Goal: Task Accomplishment & Management: Manage account settings

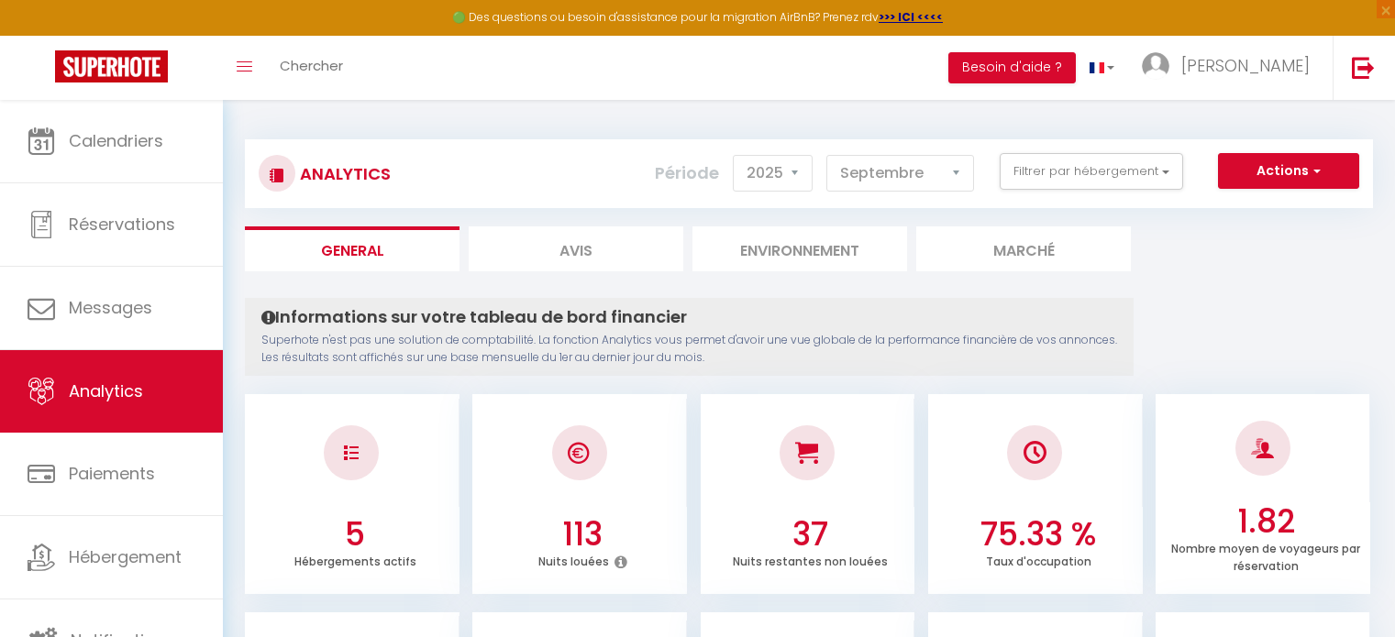
select select "2025"
select select "9"
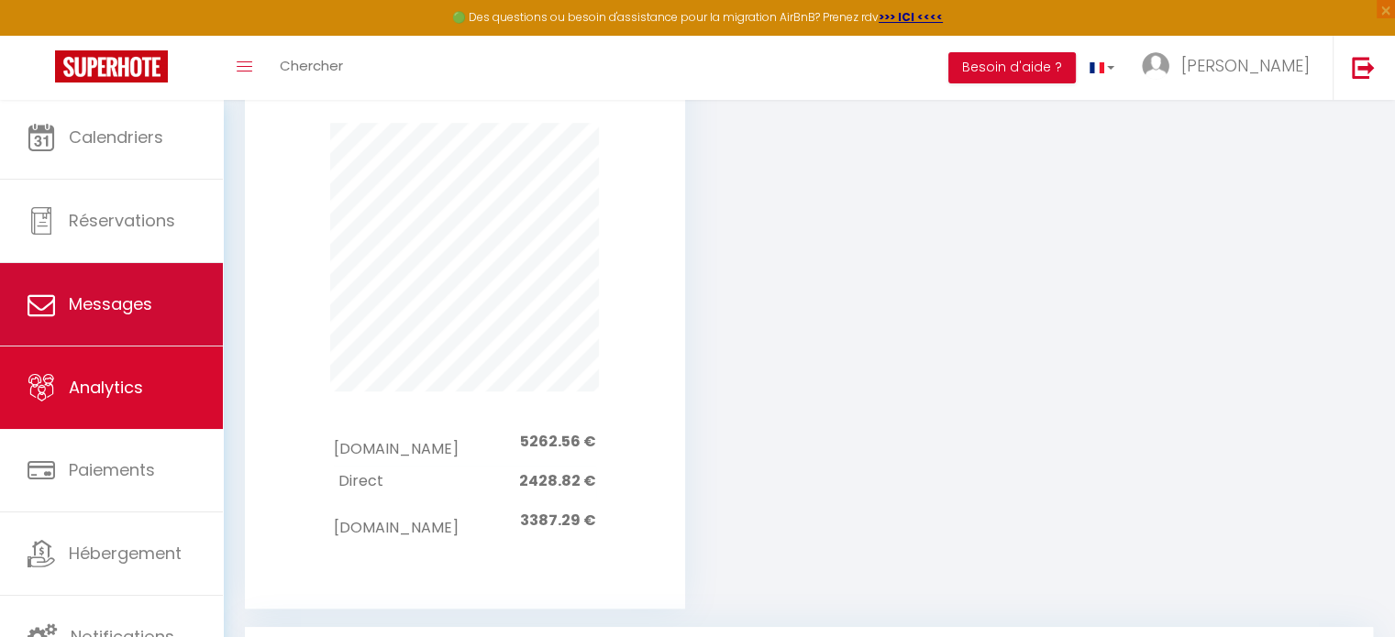
scroll to position [5, 0]
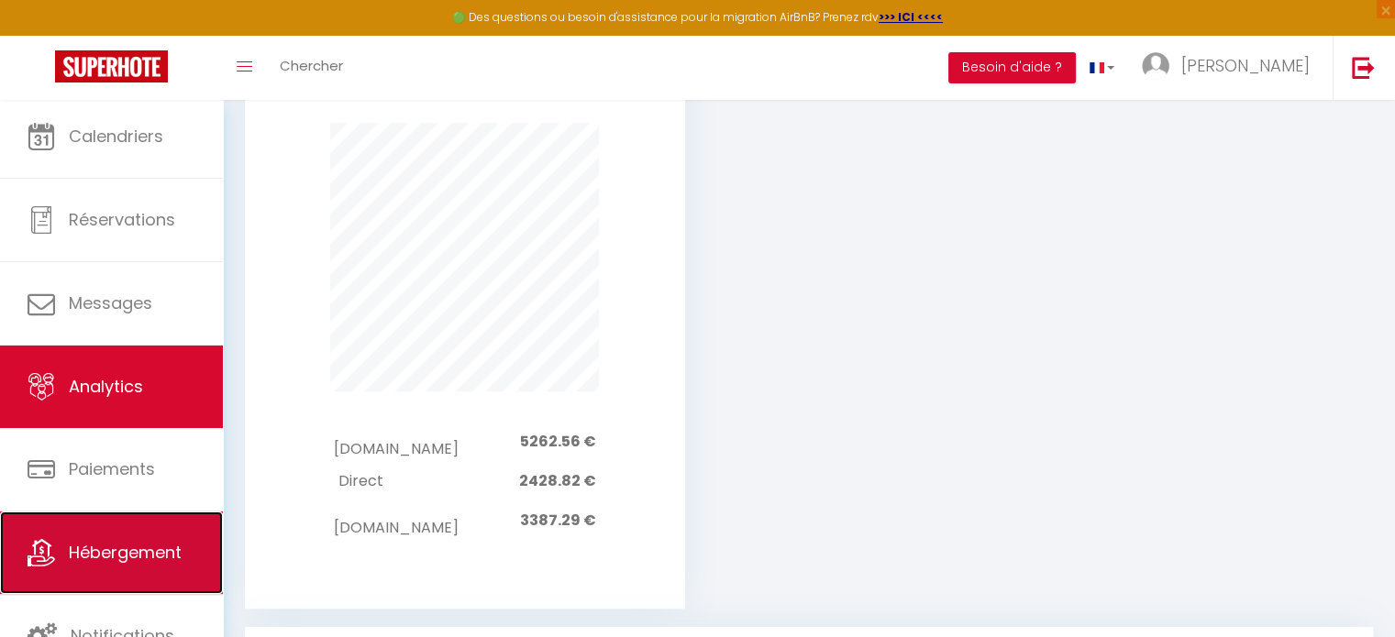
click at [146, 560] on span "Hébergement" at bounding box center [125, 552] width 113 height 23
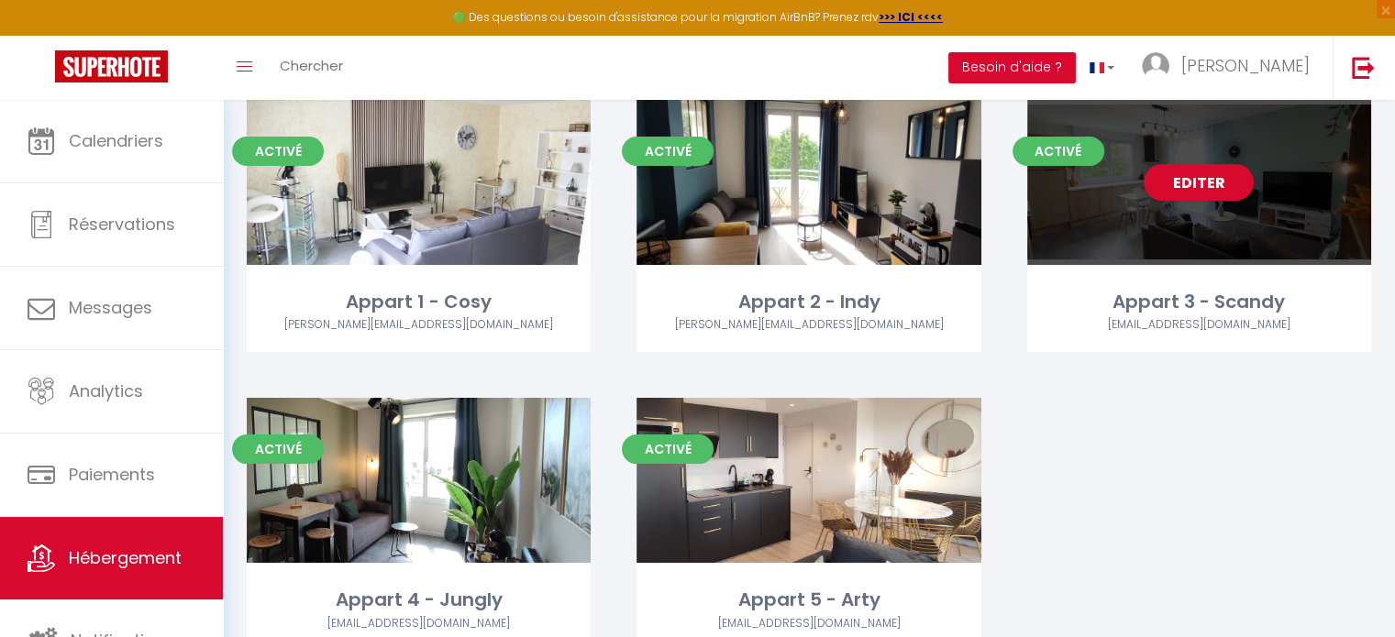
scroll to position [183, 0]
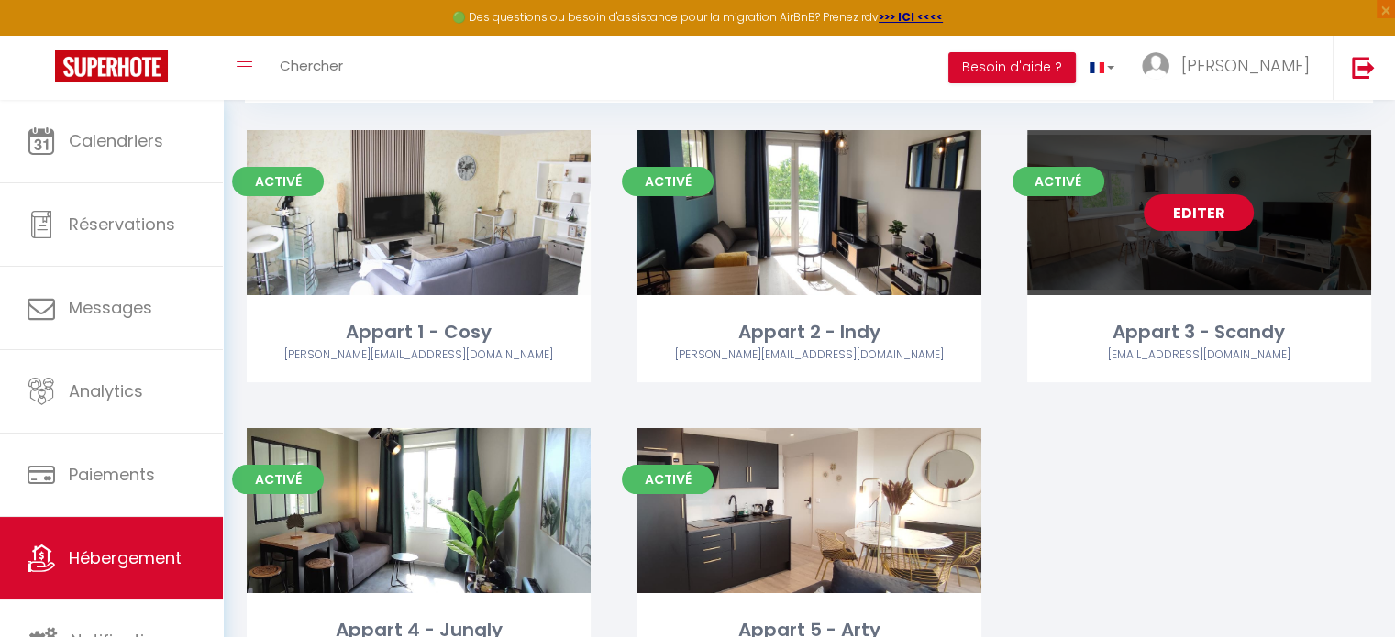
click at [1188, 214] on link "Editer" at bounding box center [1199, 212] width 110 height 37
select select "3"
select select "2"
select select "1"
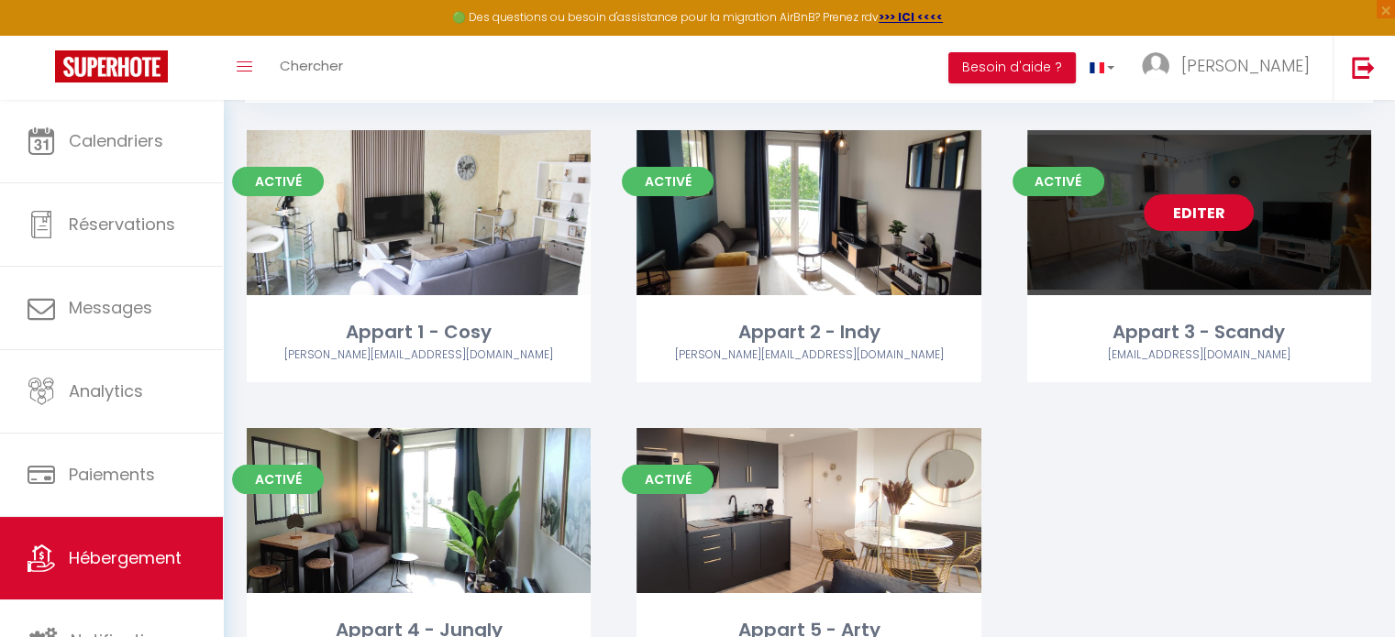
select select
select select "28"
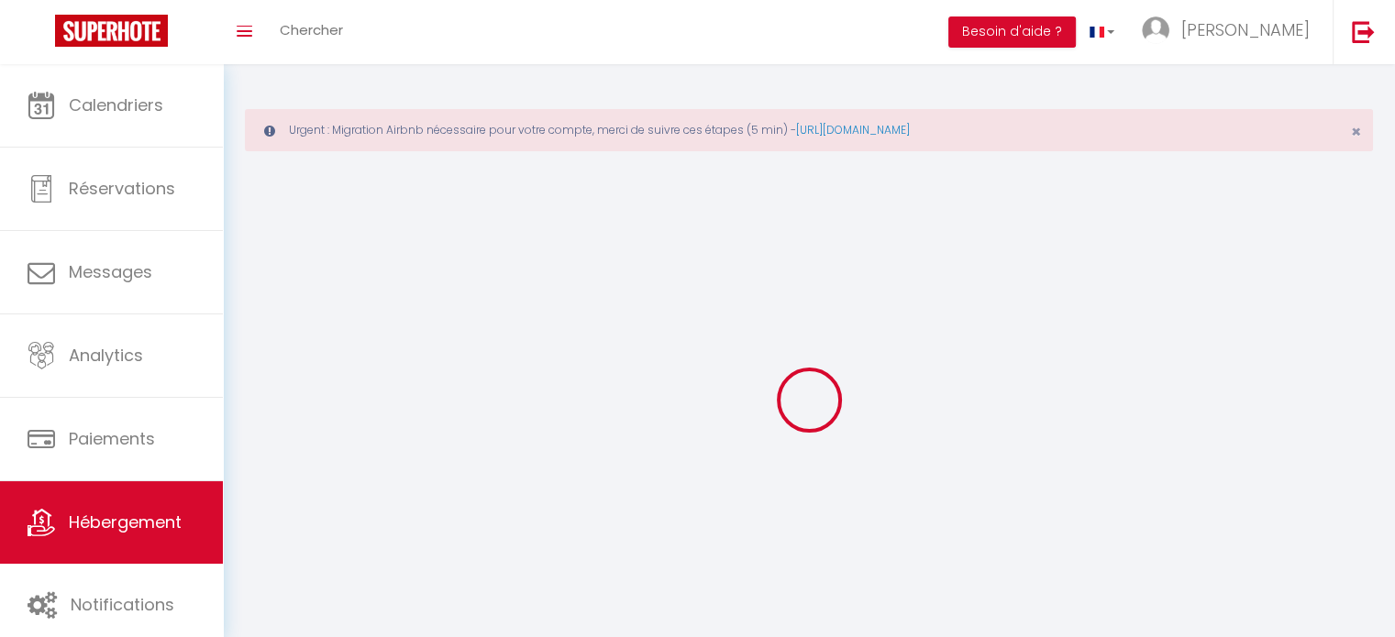
select select
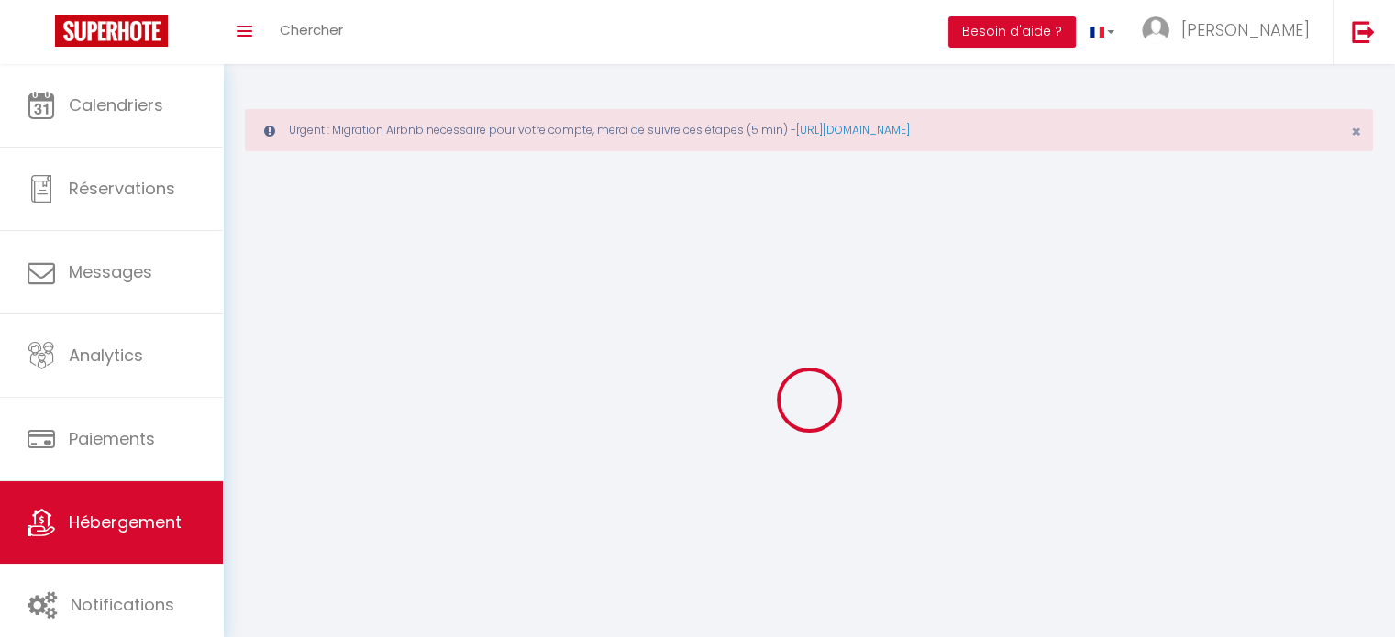
select select
checkbox input "false"
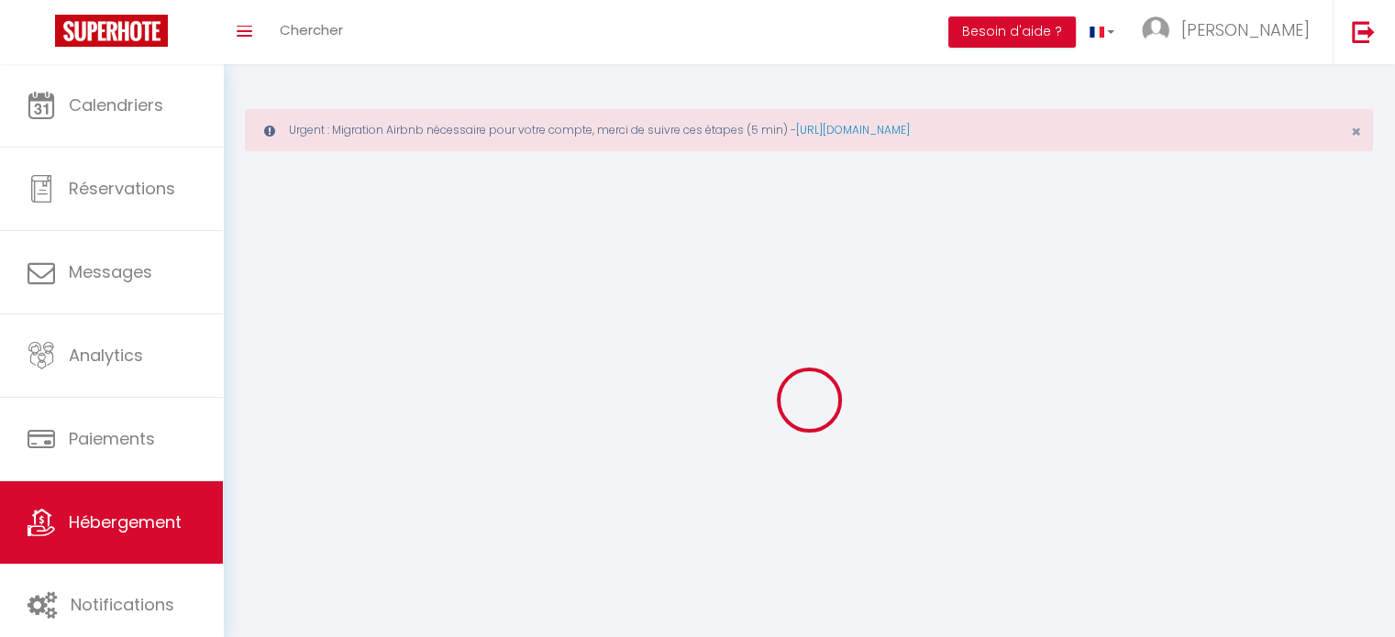
select select
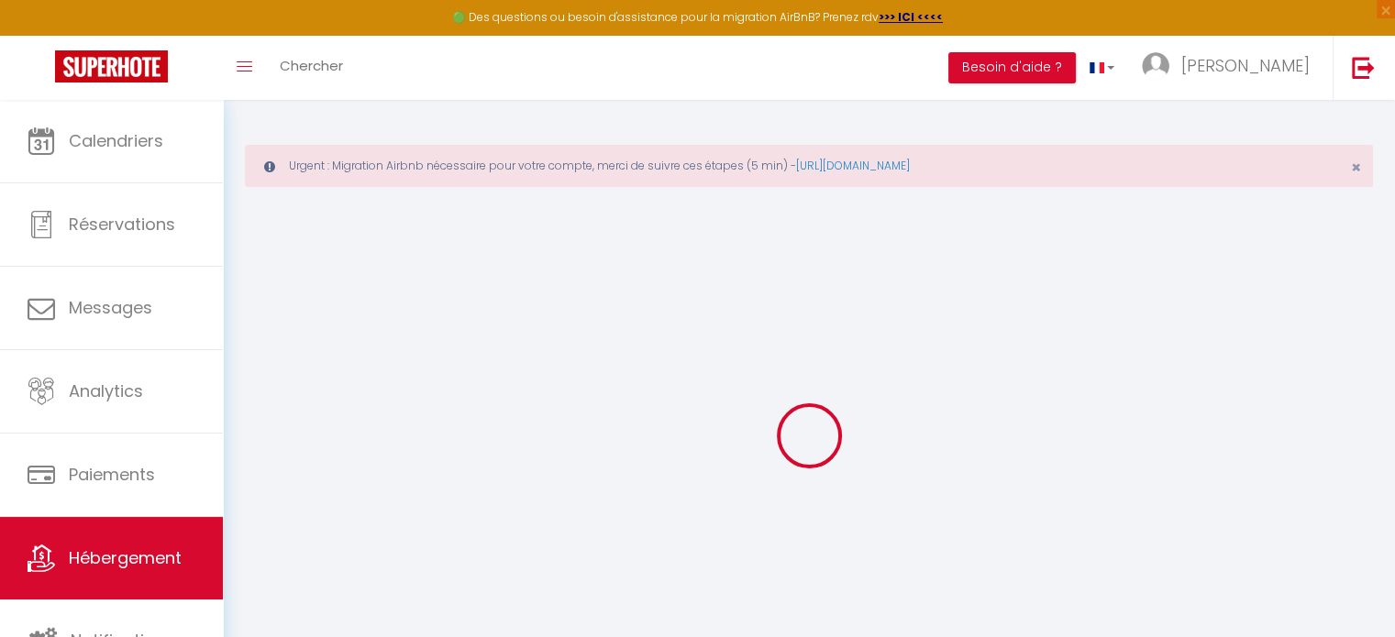
select select
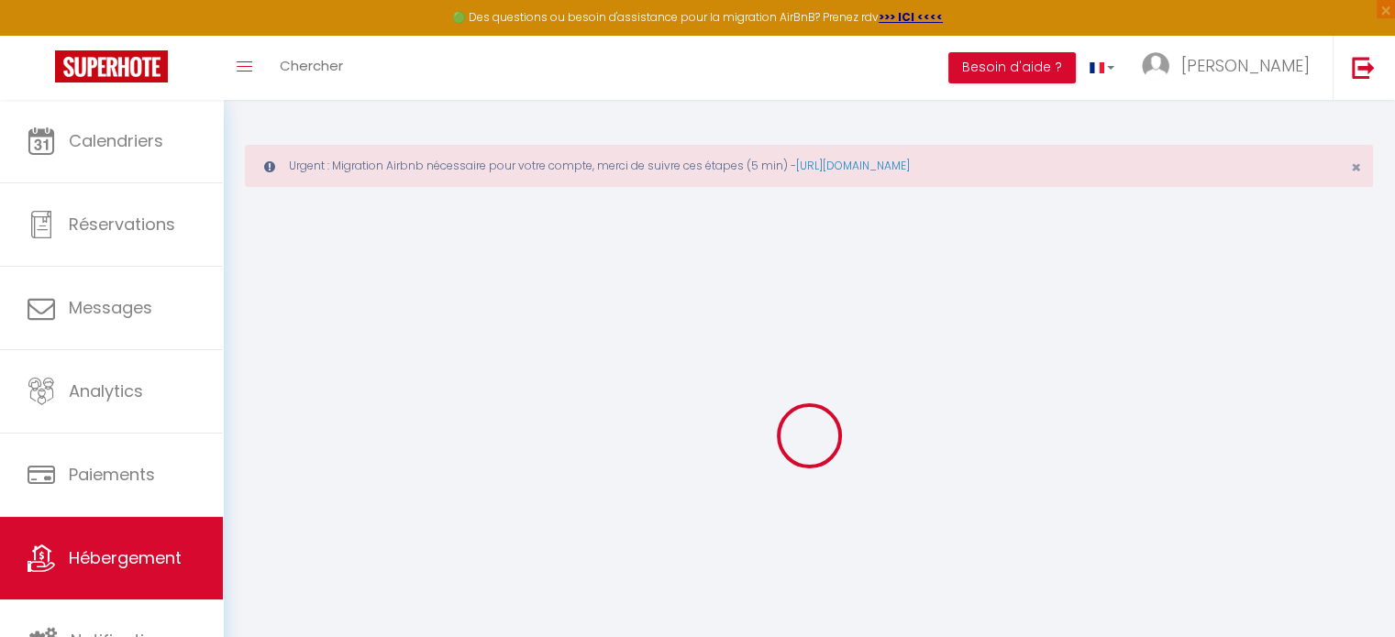
select select
checkbox input "false"
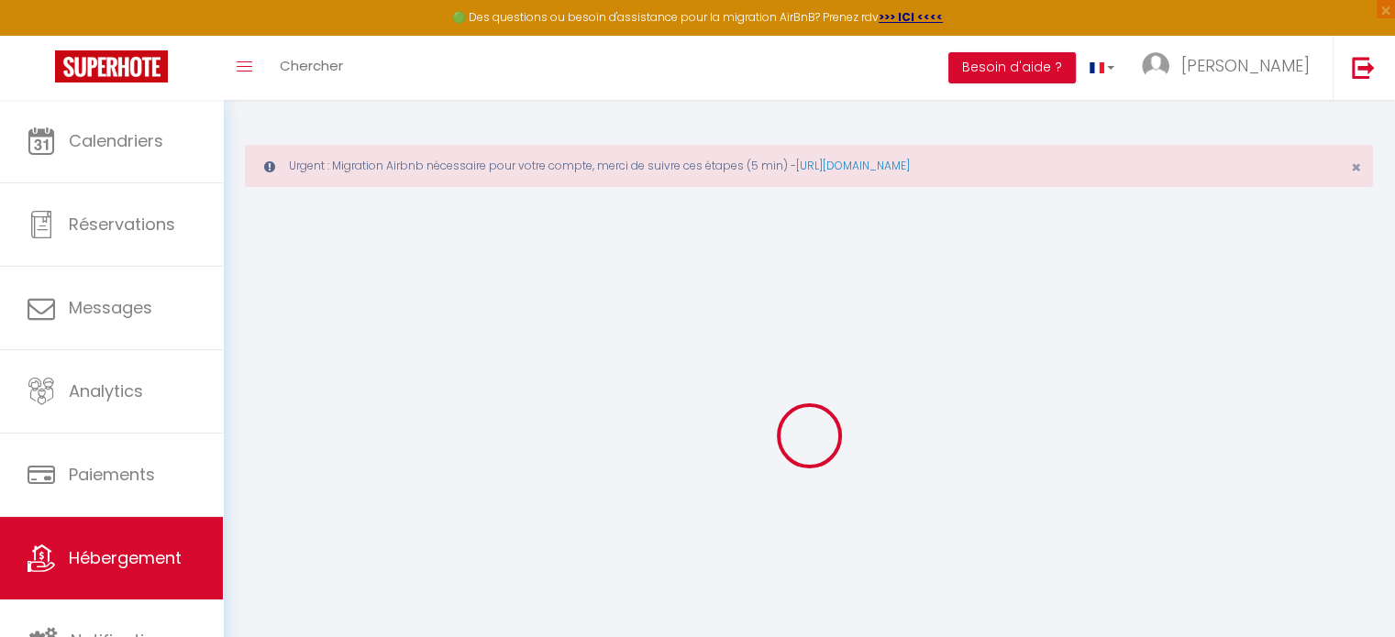
select select
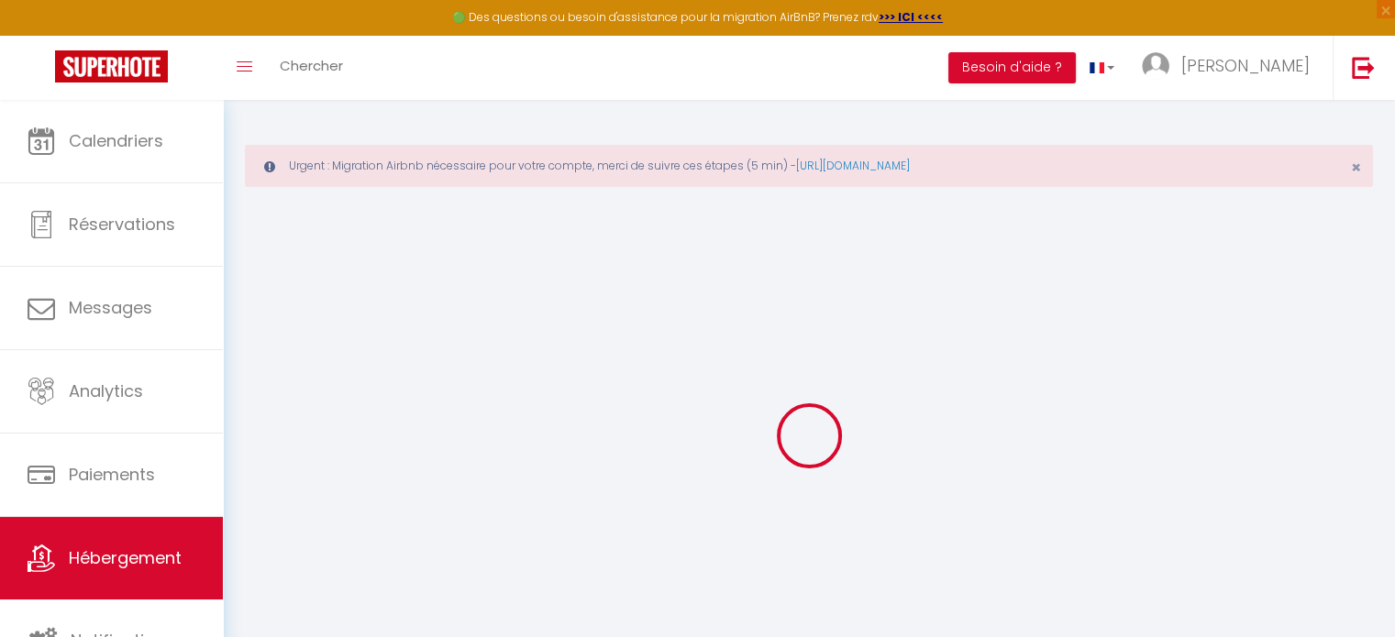
select select
checkbox input "false"
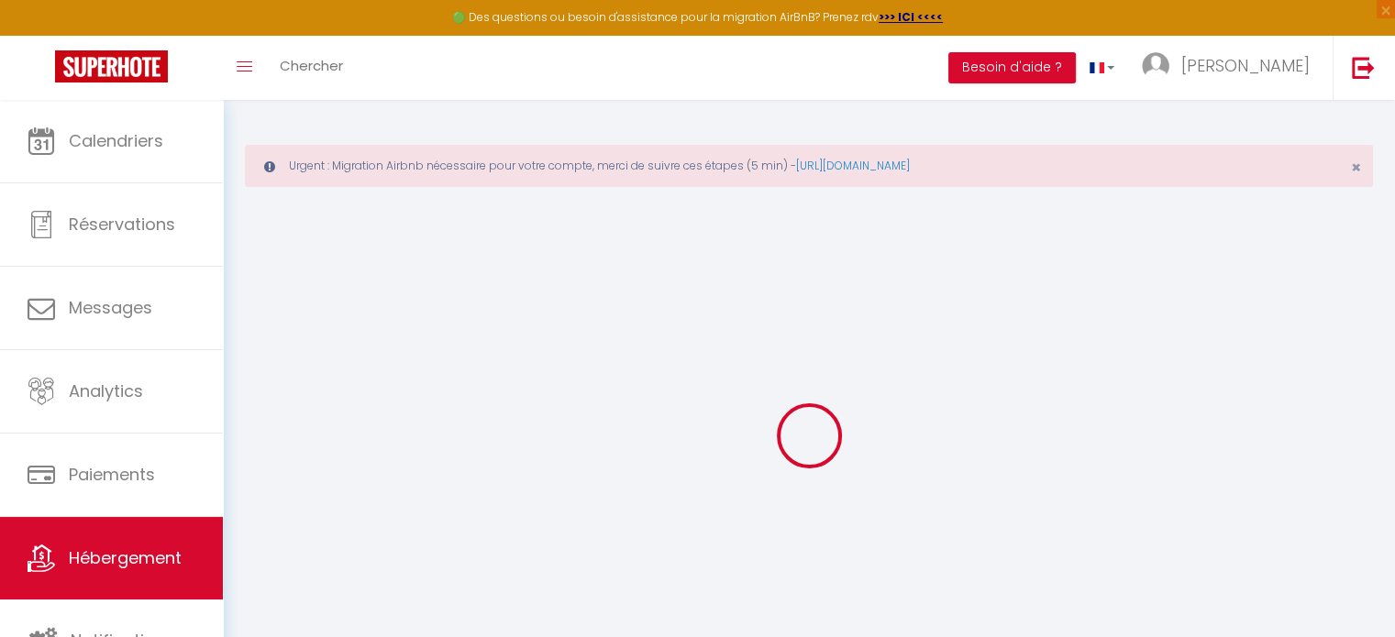
checkbox input "false"
select select
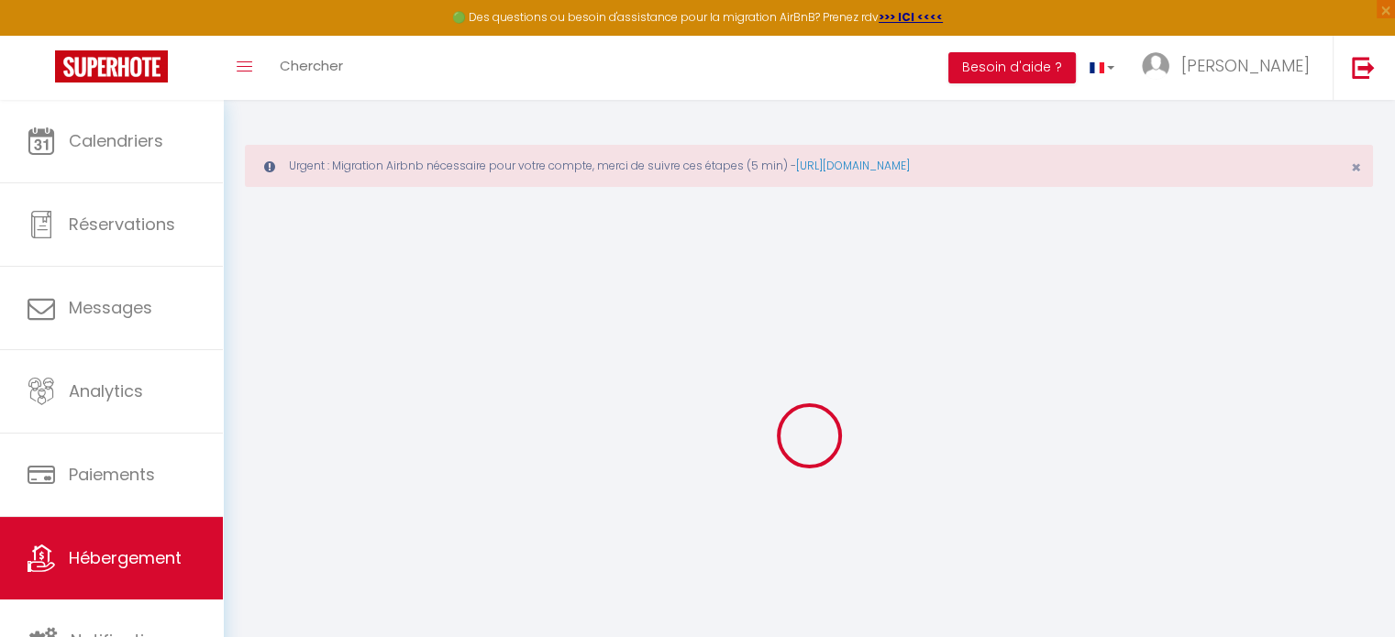
select select
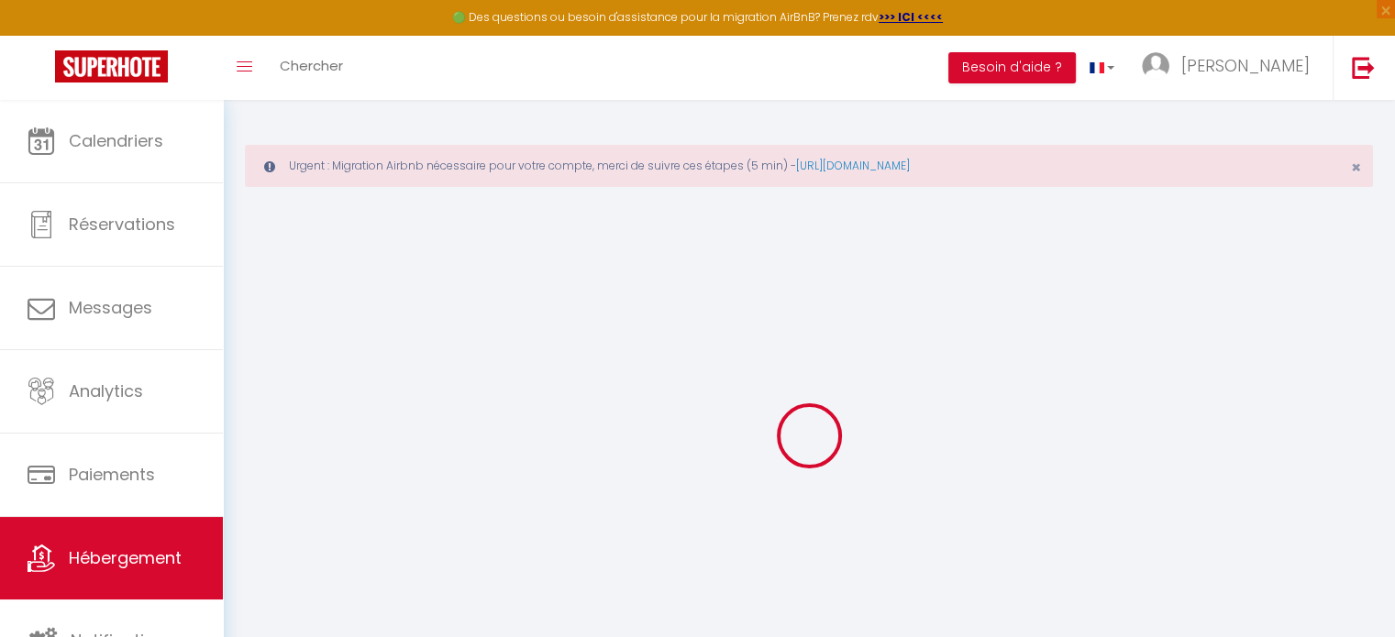
checkbox input "false"
select select
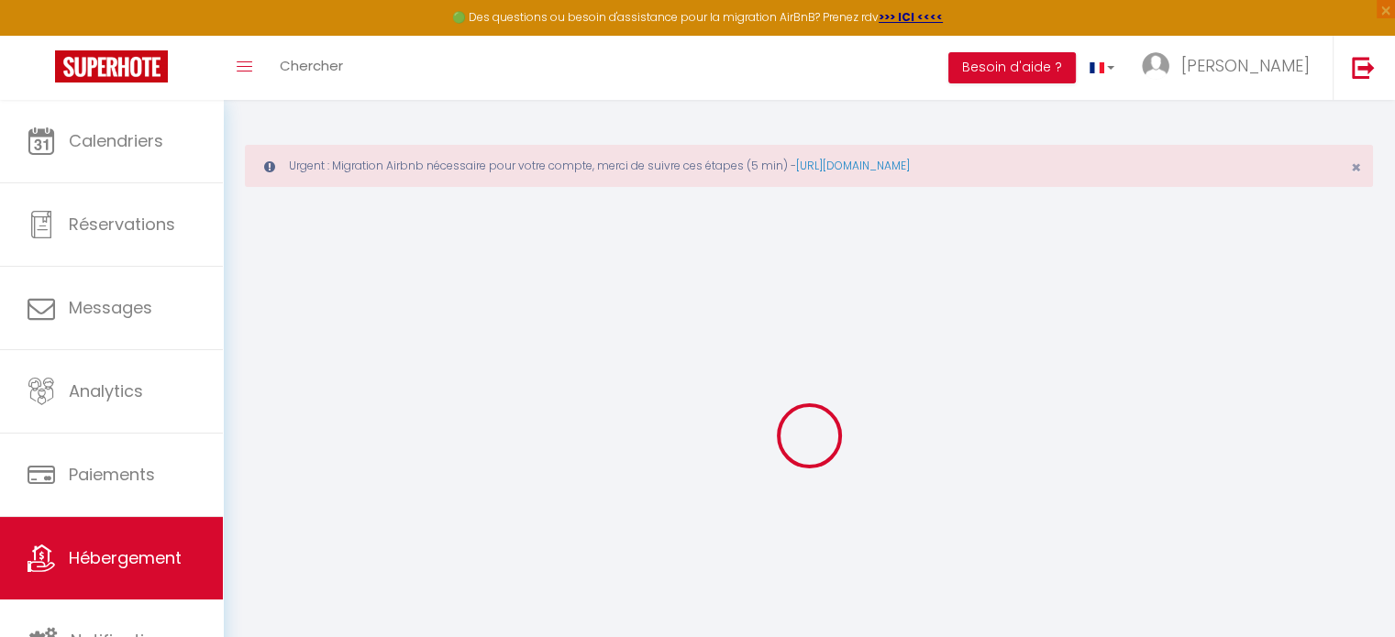
select select
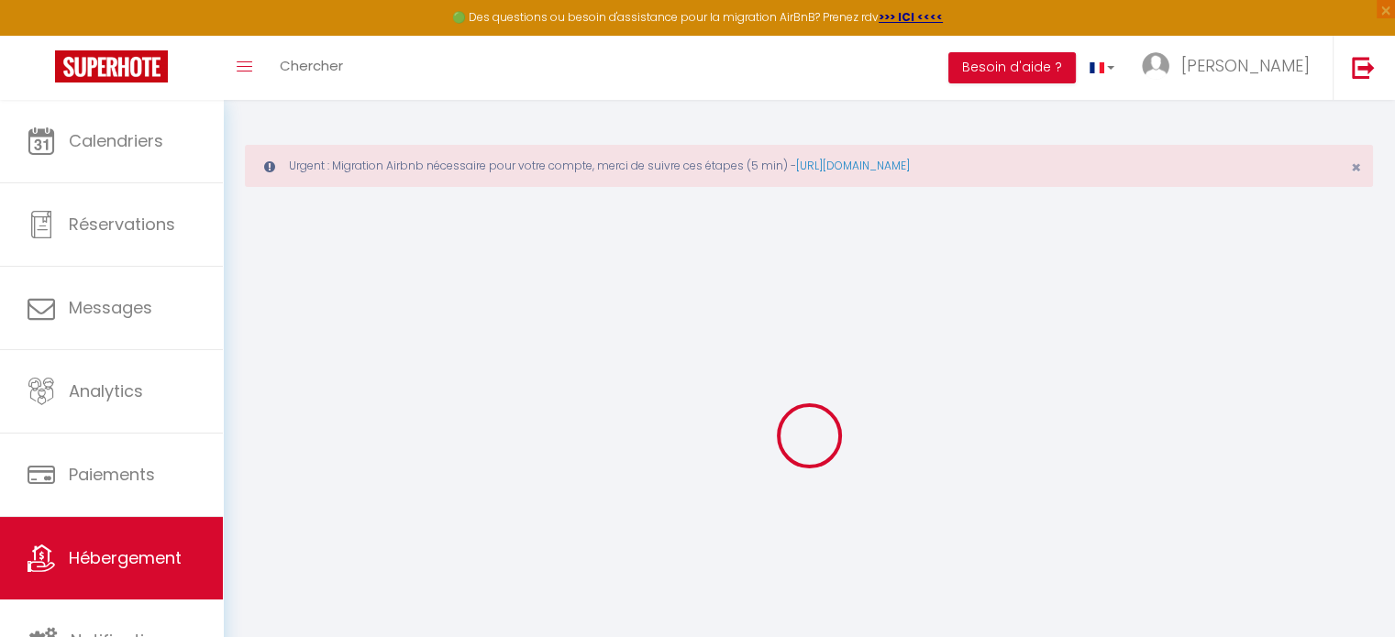
select select
checkbox input "false"
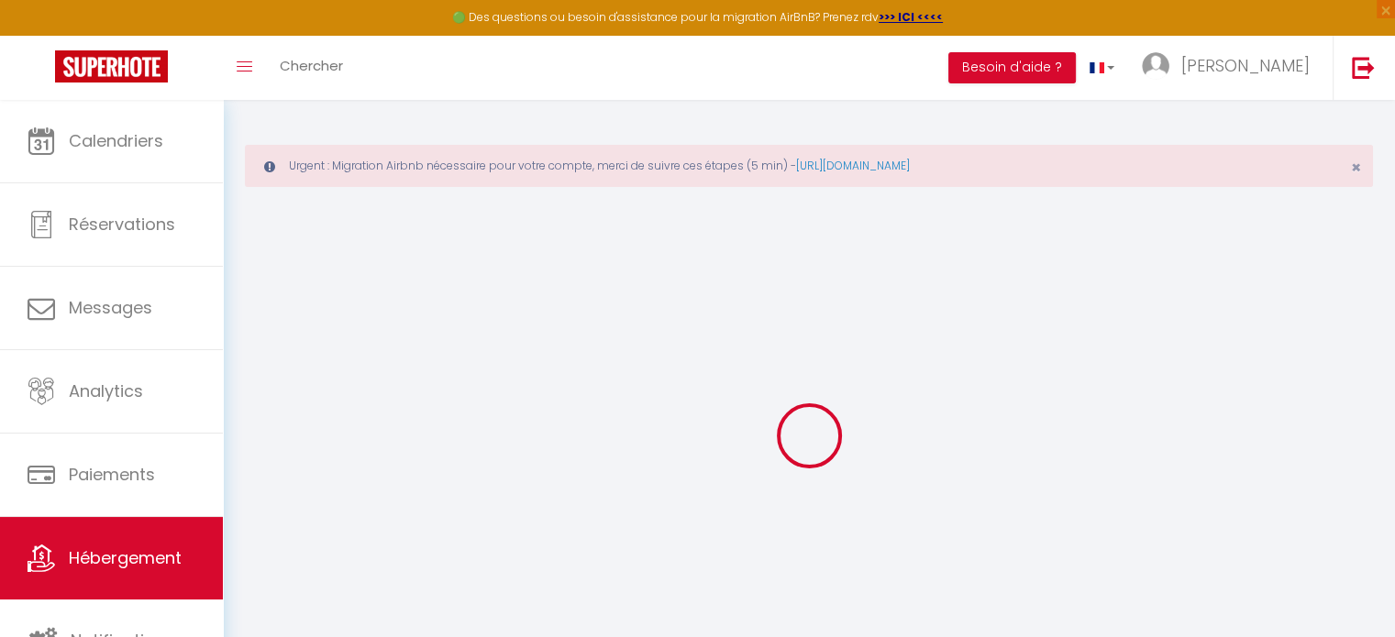
checkbox input "false"
select select
type input "Appart 3 - Scandy"
select select "1"
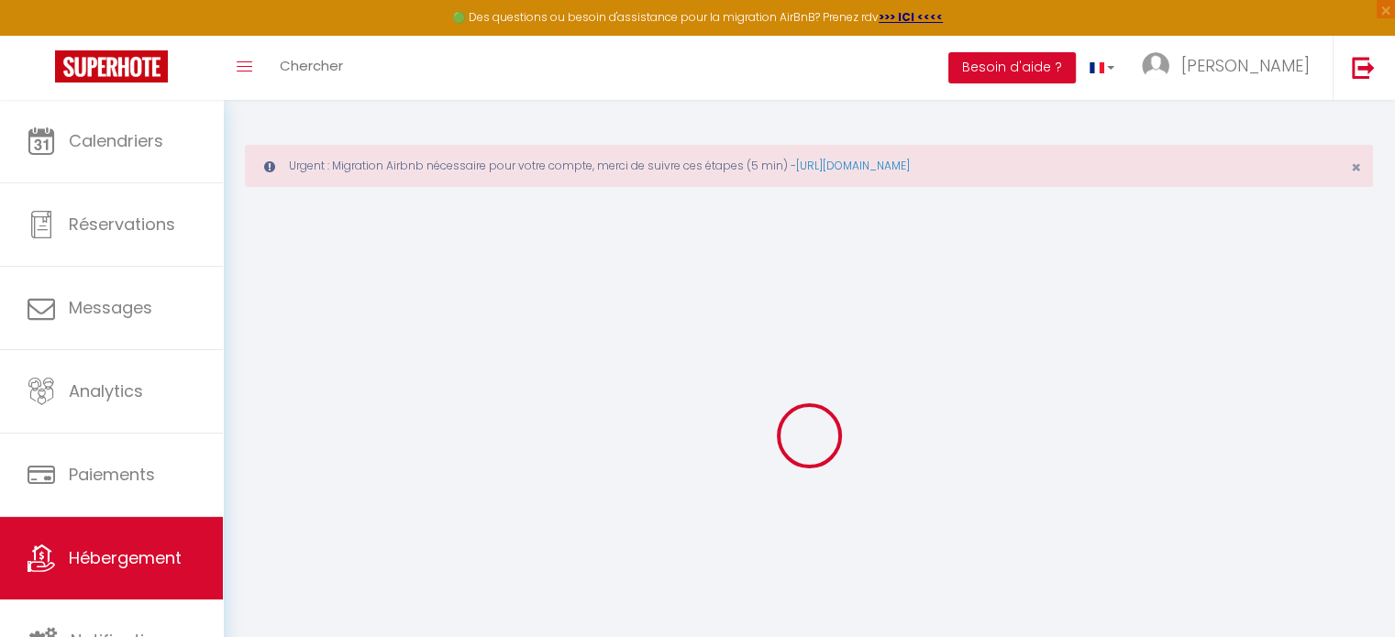
type input "74"
type input "8"
type input "16"
type input "1.65"
type input "500"
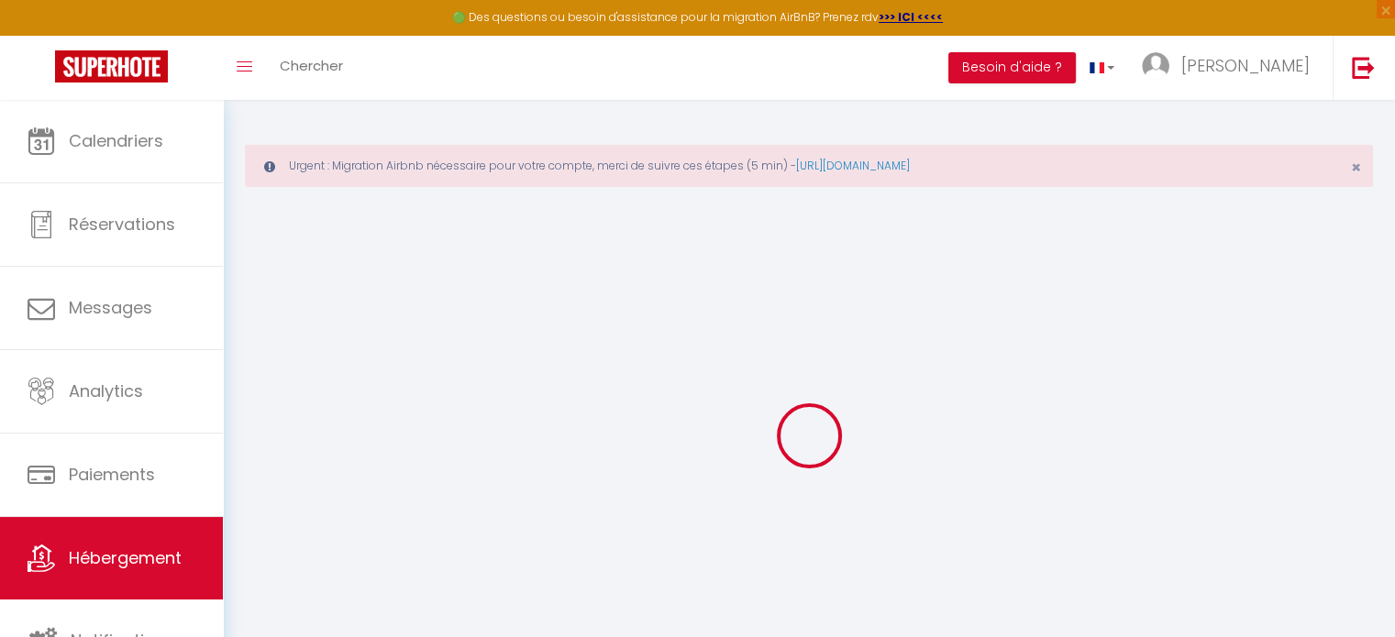
select select
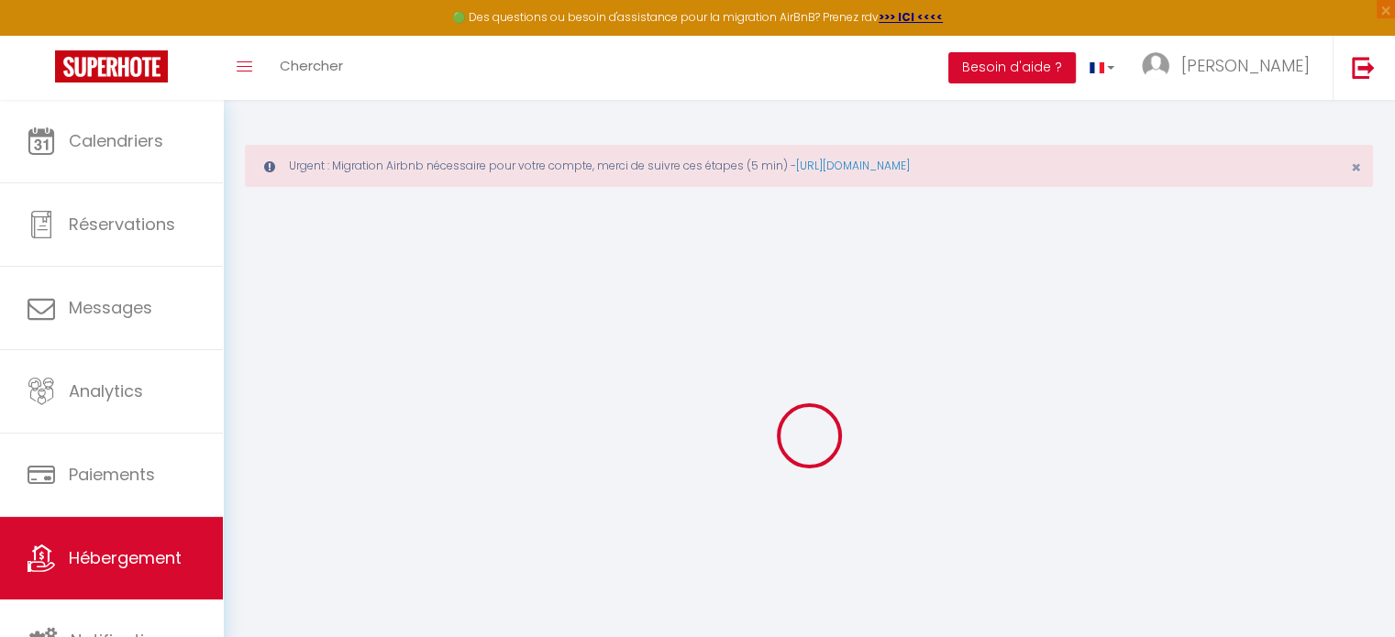
type input "[STREET_ADDRESS]"
type input "69800"
type input "Saint-Priest"
type input "[PERSON_NAME][EMAIL_ADDRESS][DOMAIN_NAME]"
select select
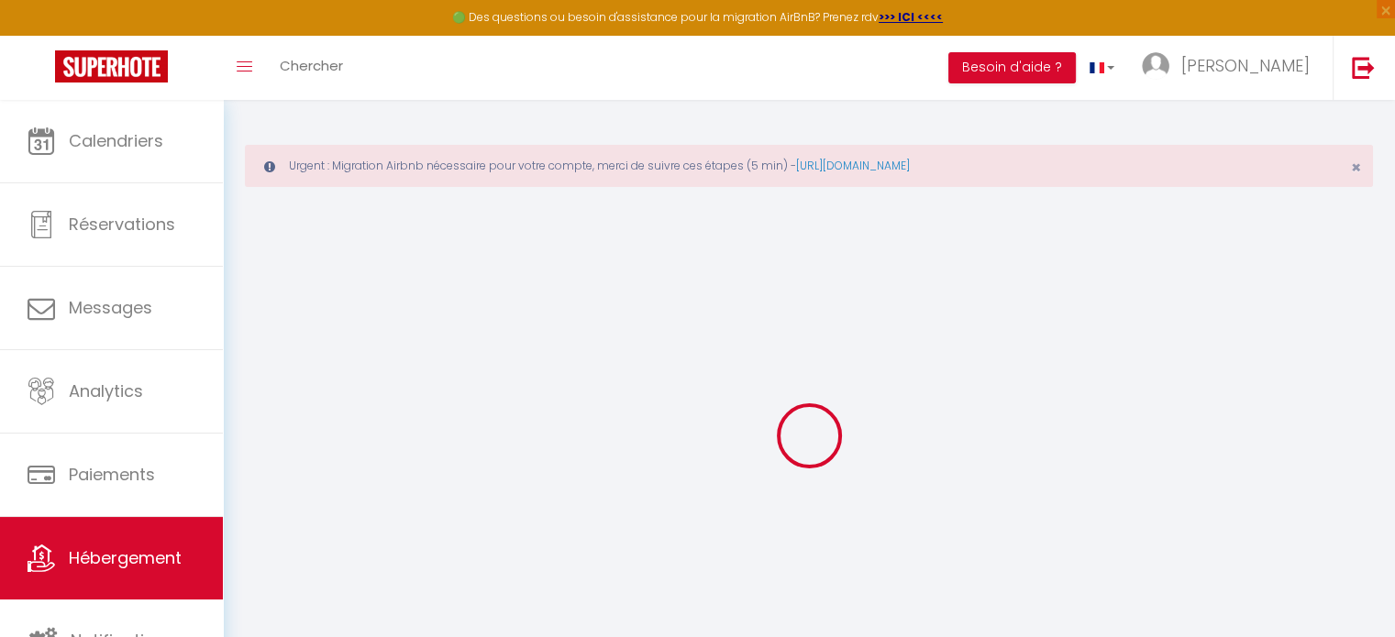
checkbox input "false"
type input "0"
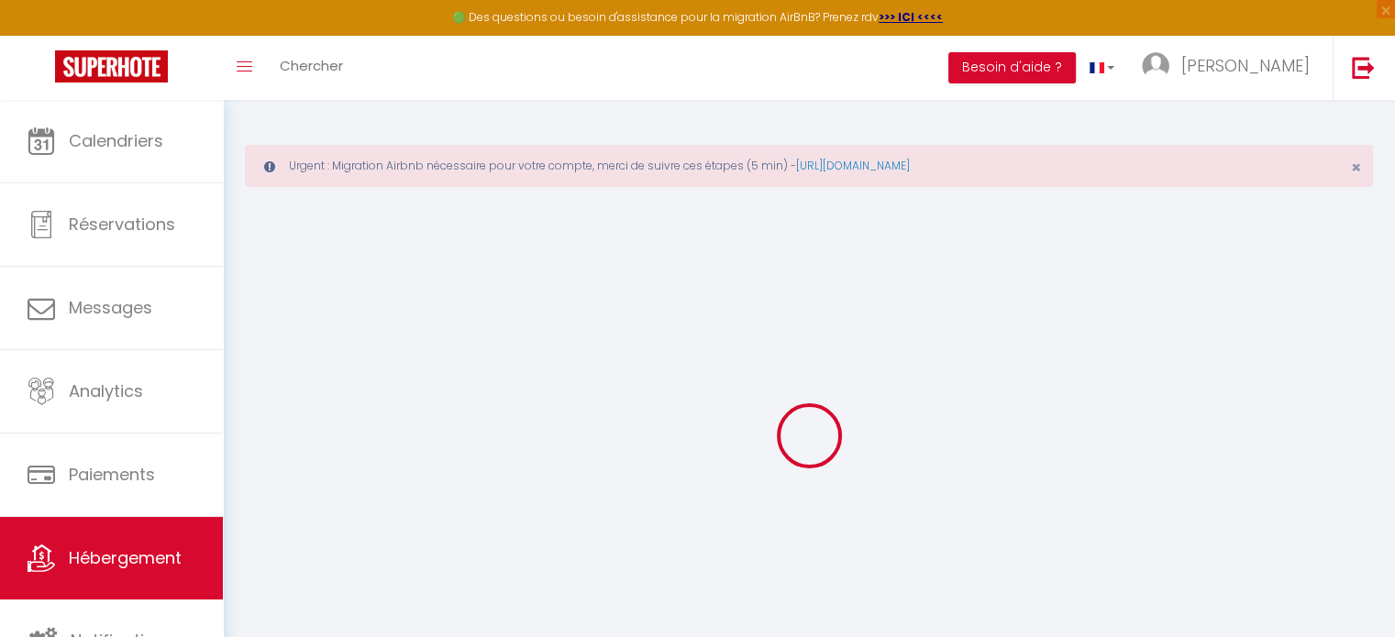
type input "0"
select select
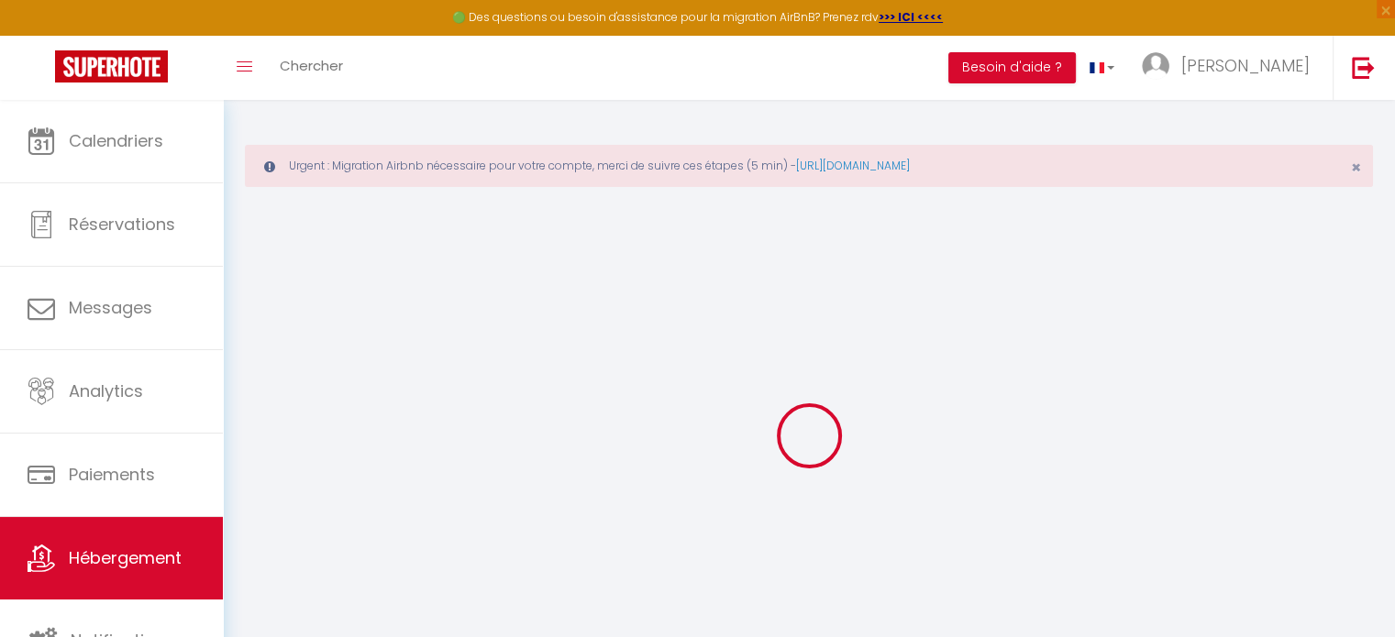
select select
checkbox input "false"
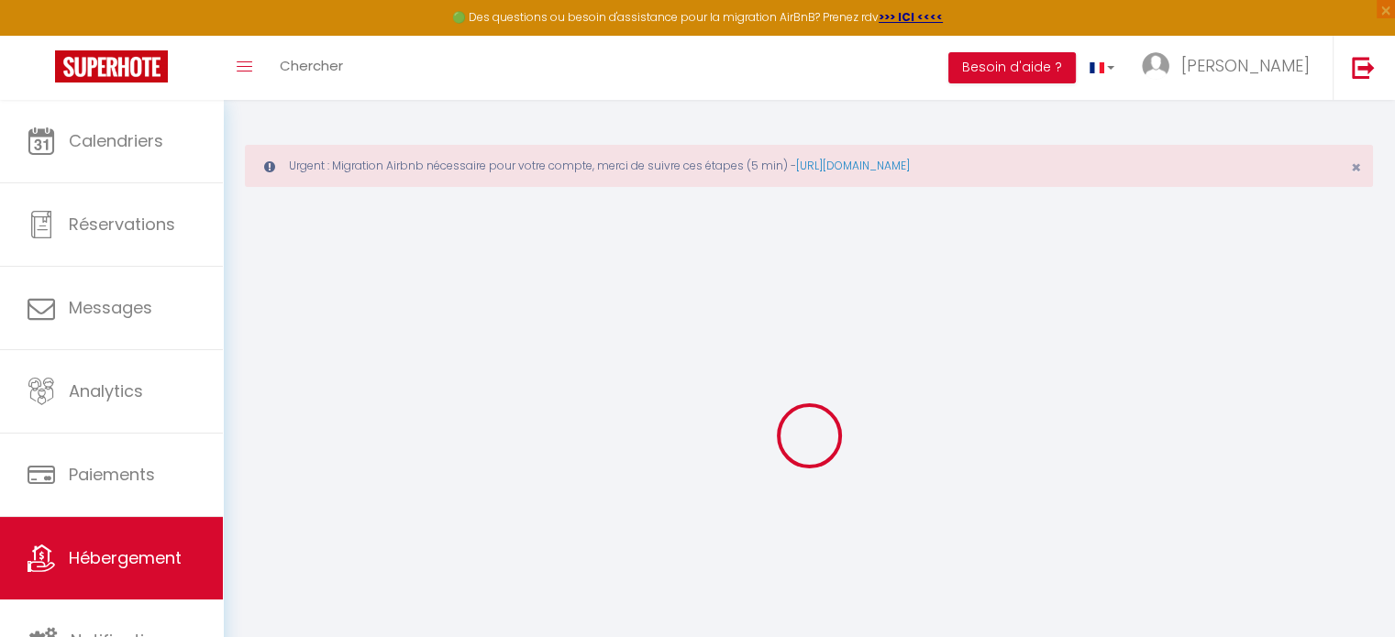
checkbox input "false"
select select
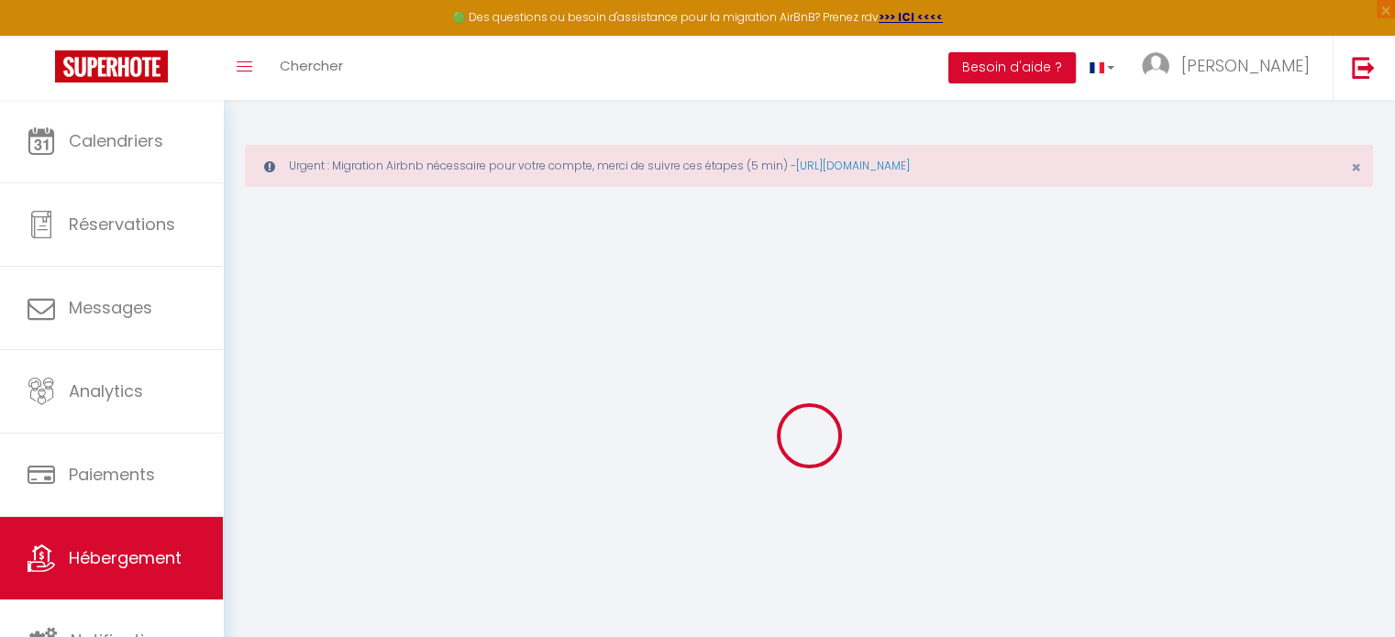
select select
checkbox input "false"
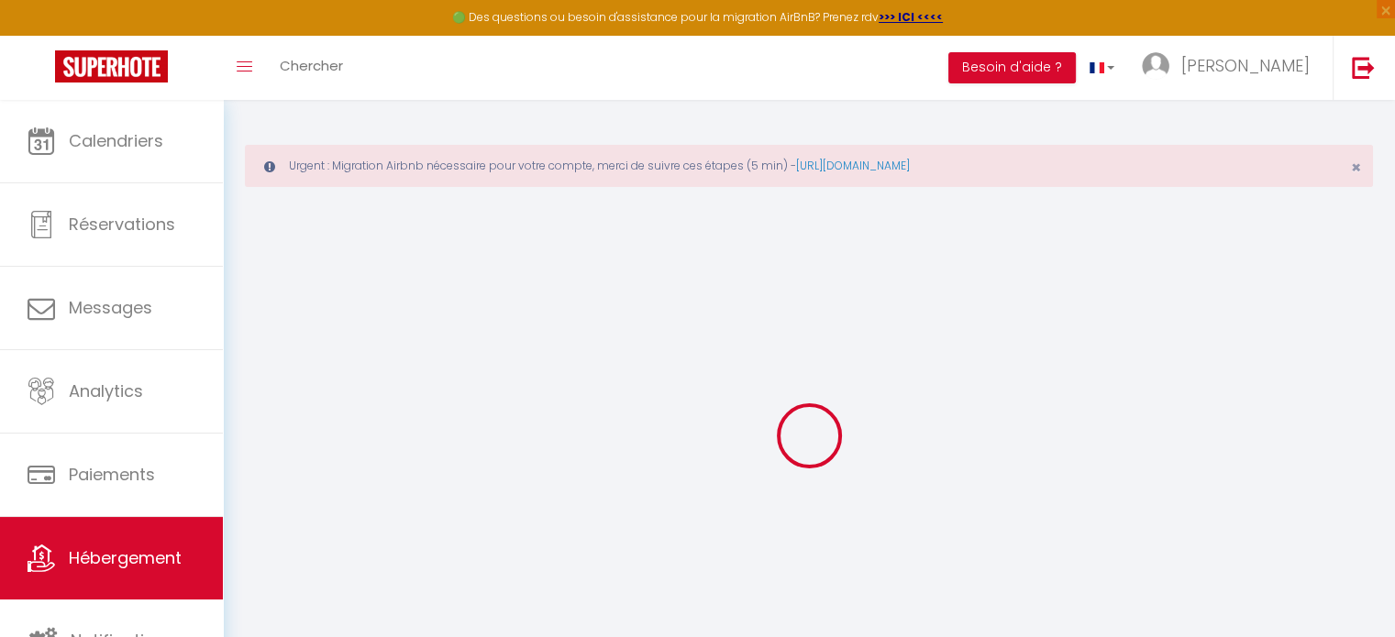
checkbox input "false"
select select
checkbox input "false"
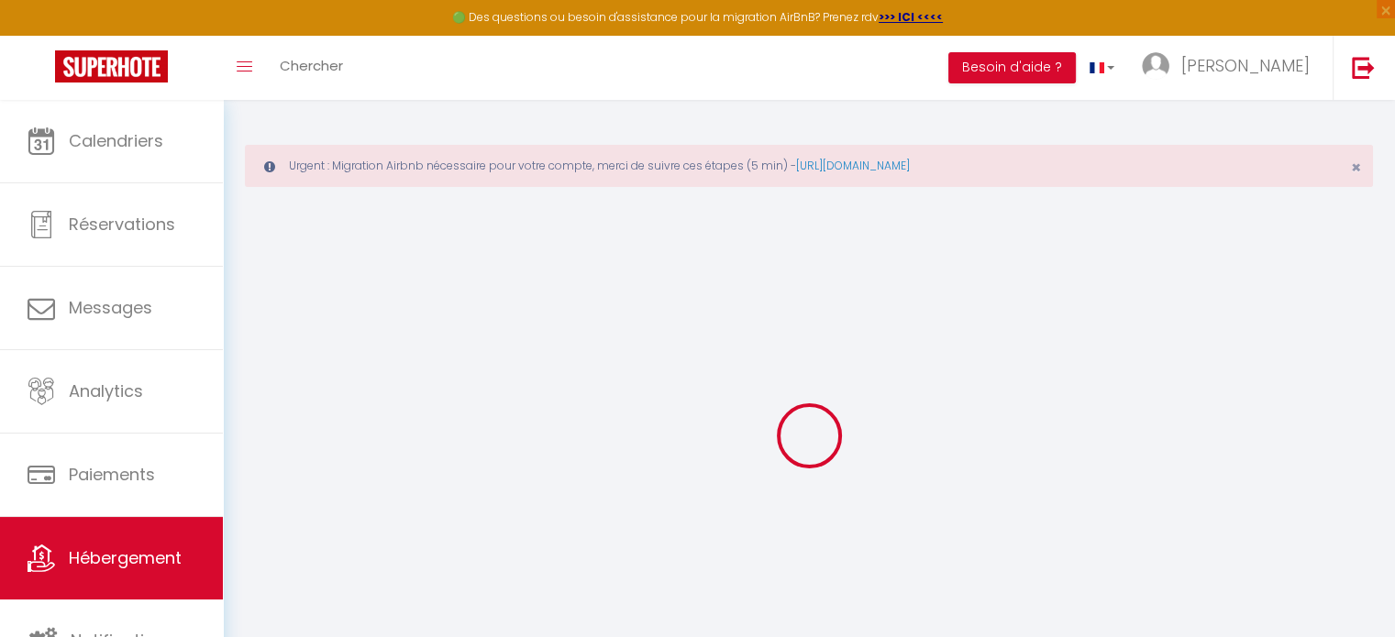
checkbox input "false"
select select
checkbox input "false"
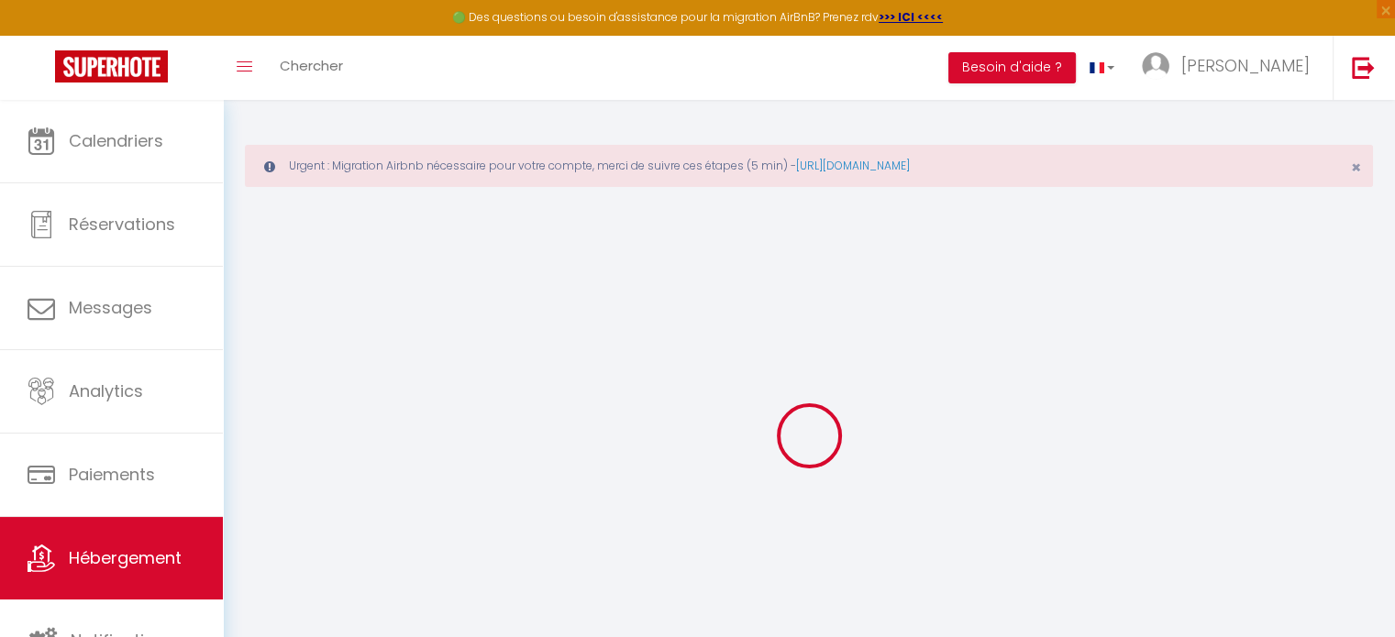
checkbox input "false"
select select "16:00"
select select "22:00"
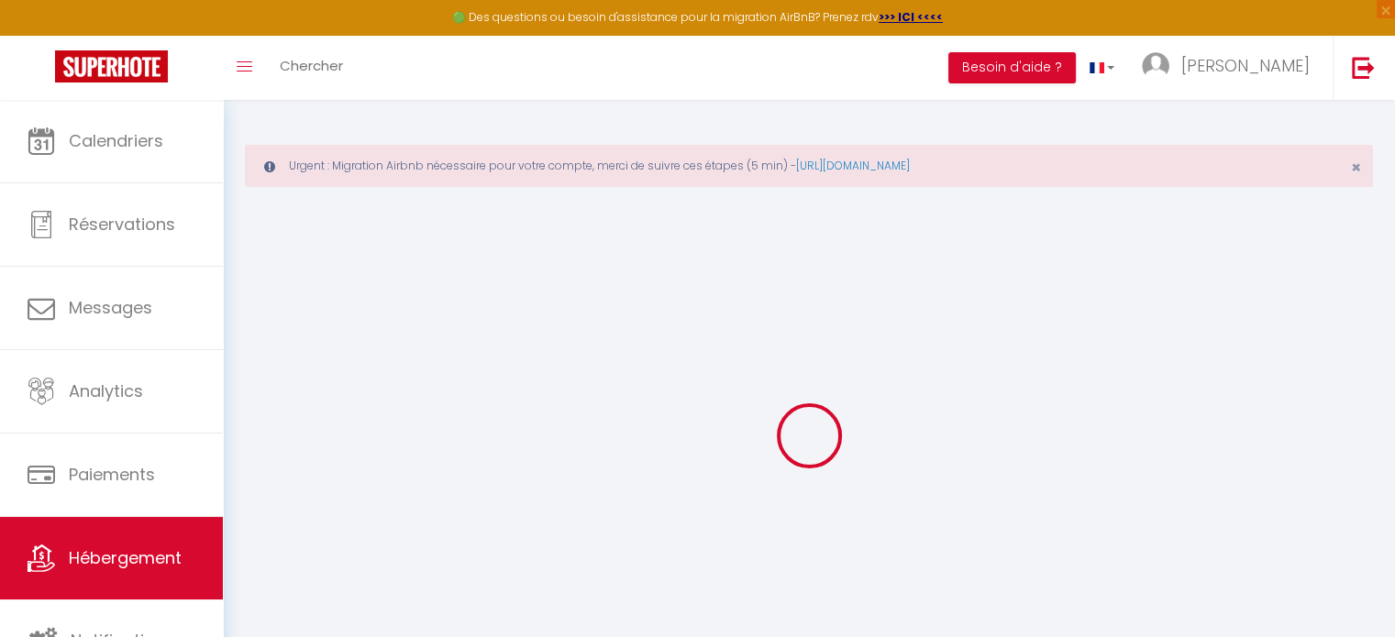
select select "12:00"
select select "15"
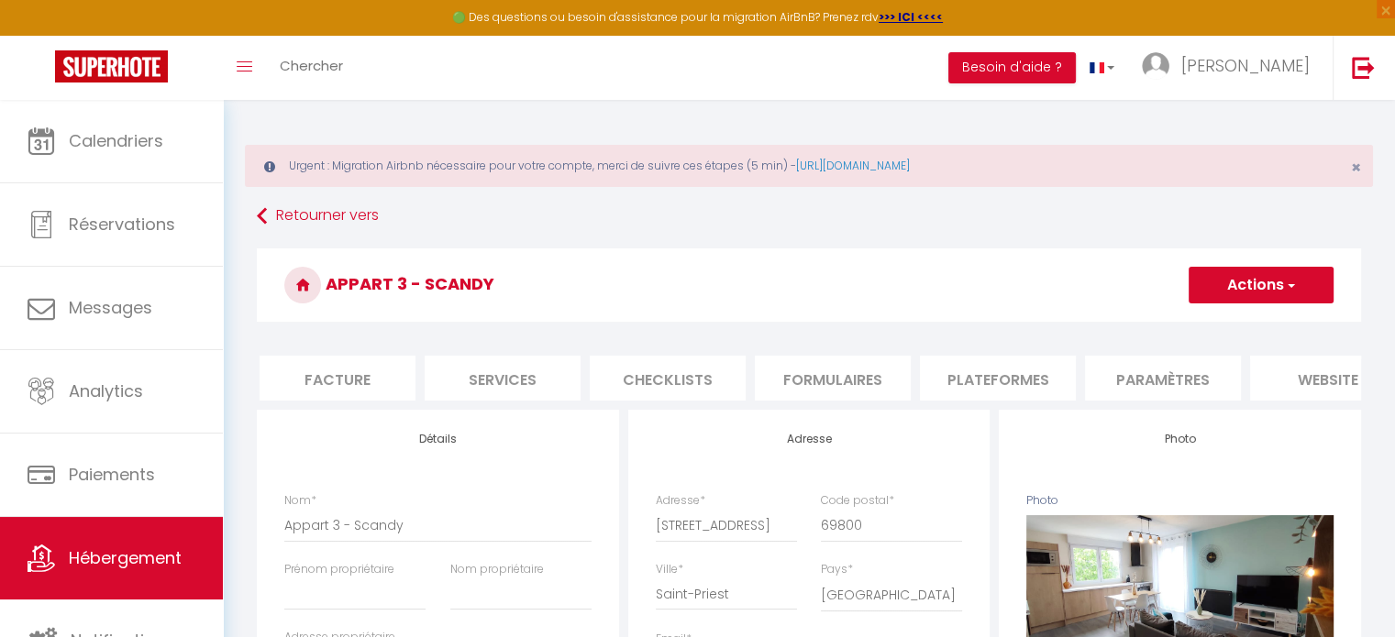
scroll to position [0, 363]
click at [1133, 390] on li "Paramètres" at bounding box center [1127, 378] width 156 height 45
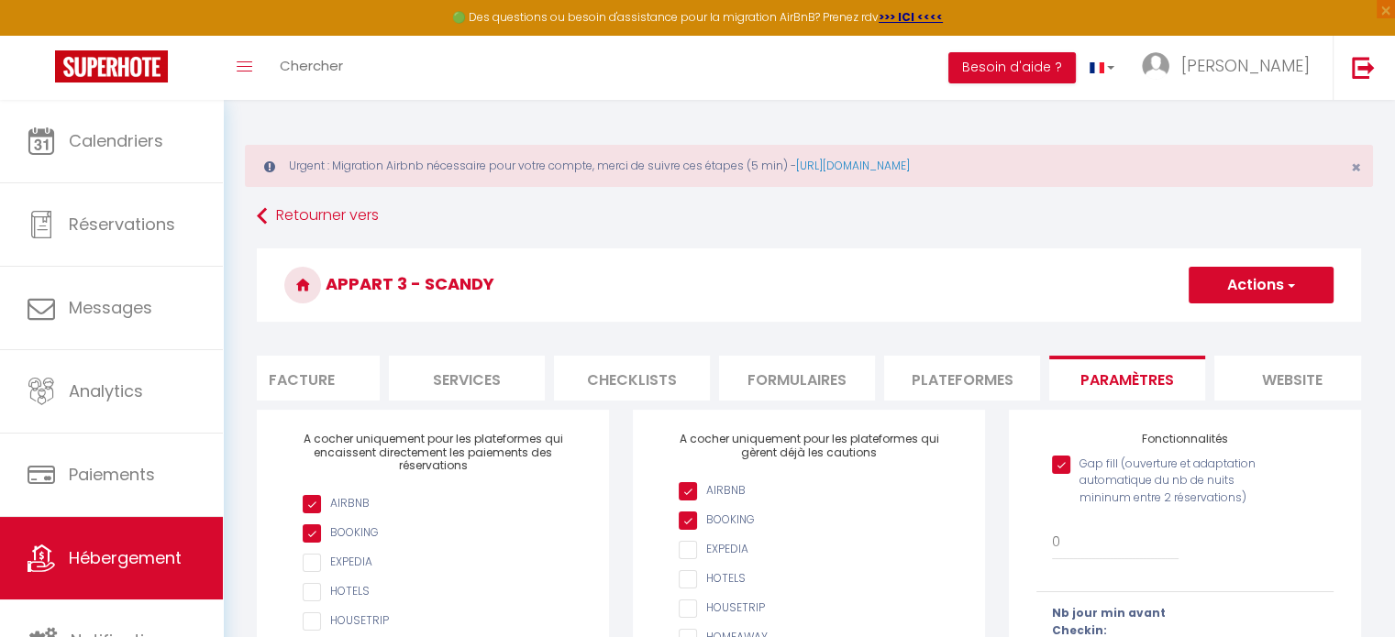
click at [960, 381] on li "Plateformes" at bounding box center [962, 378] width 156 height 45
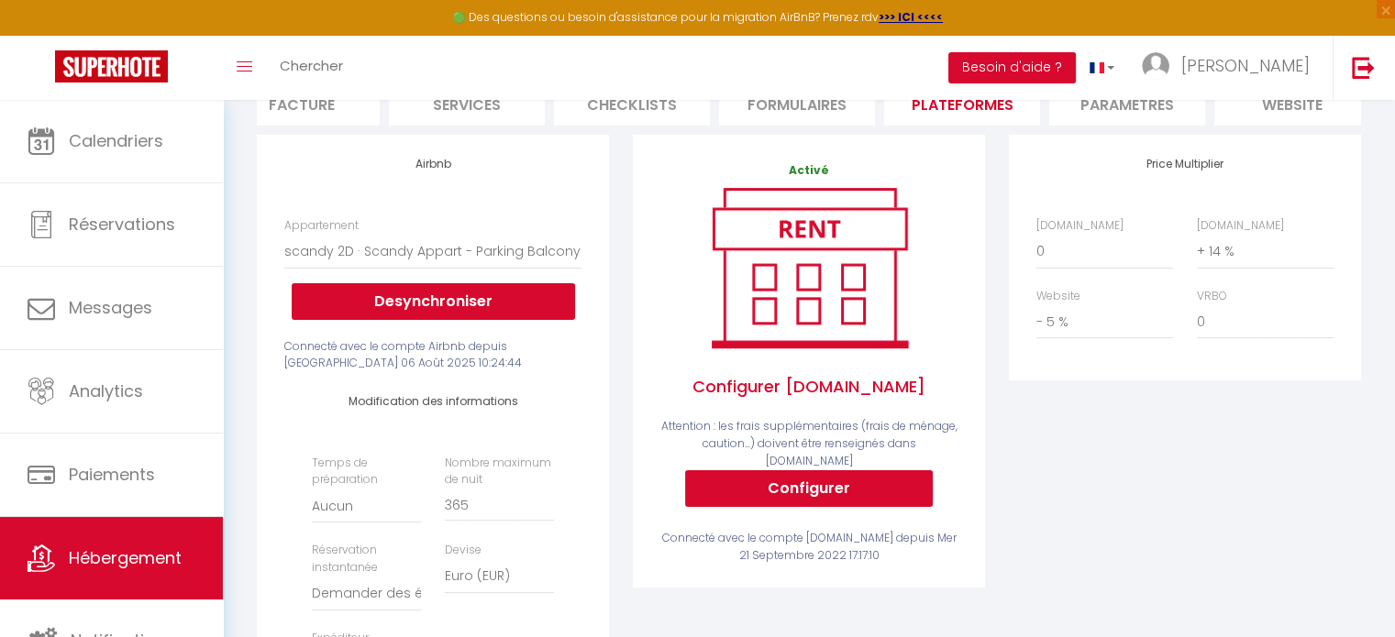
scroll to position [550, 0]
